Goal: Task Accomplishment & Management: Manage account settings

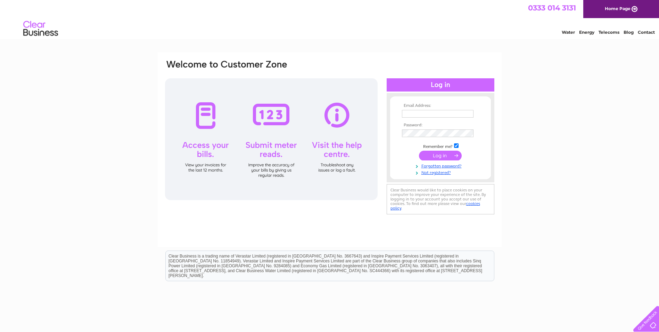
type input "Helen@fmaberdeen.com"
click at [448, 154] on input "submit" at bounding box center [440, 156] width 43 height 10
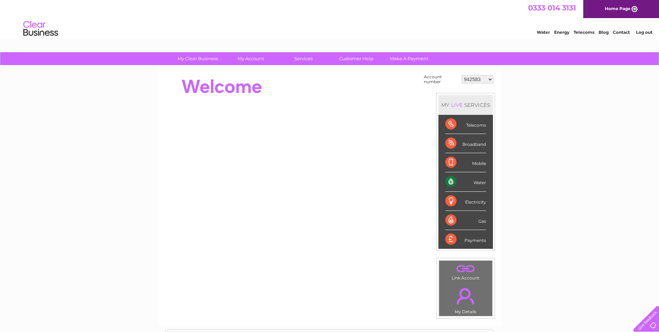
click at [490, 79] on select "942583 967945 986307 996075 1127855 1135018 1144492 1153825 3025594 30308917 30…" at bounding box center [478, 79] width 32 height 8
select select "986307"
click at [462, 75] on select "942583 967945 986307 996075 1127855 1135018 1144492 1153825 3025594 30308917 30…" at bounding box center [478, 79] width 32 height 8
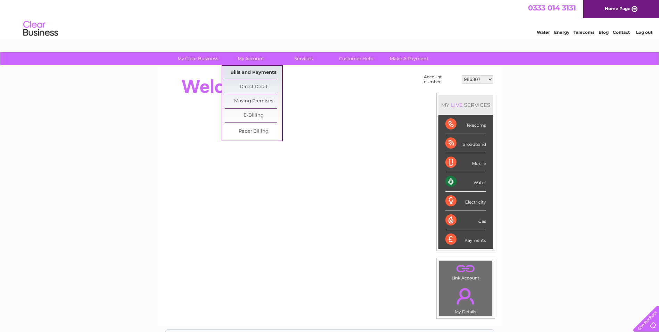
click at [238, 68] on link "Bills and Payments" at bounding box center [253, 73] width 57 height 14
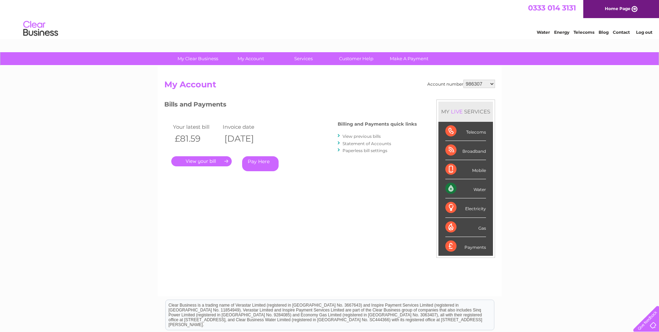
click at [217, 159] on link "." at bounding box center [201, 161] width 60 height 10
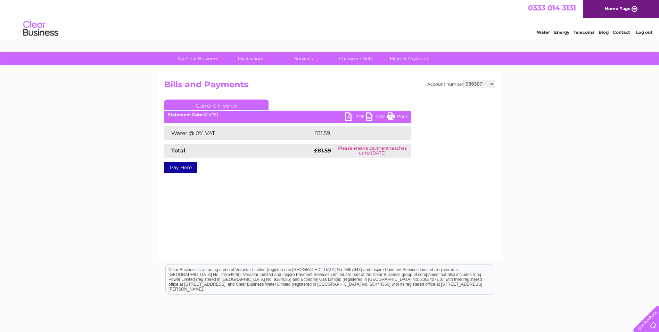
click at [356, 116] on link "PDF" at bounding box center [355, 117] width 21 height 10
